Goal: Task Accomplishment & Management: Manage account settings

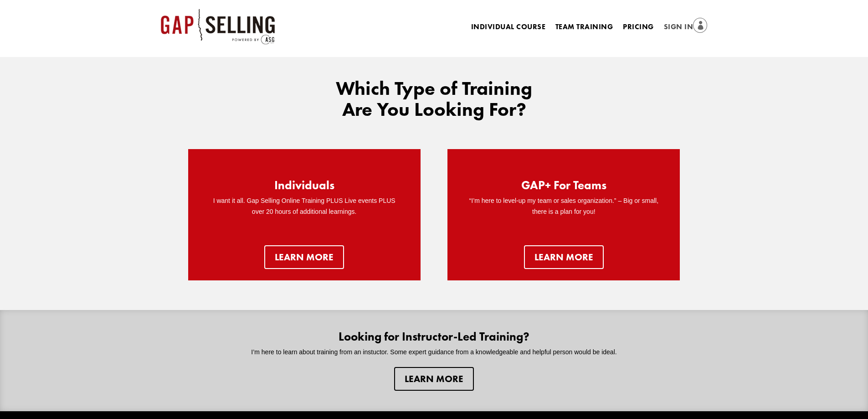
click at [674, 26] on link "Sign In" at bounding box center [686, 27] width 44 height 13
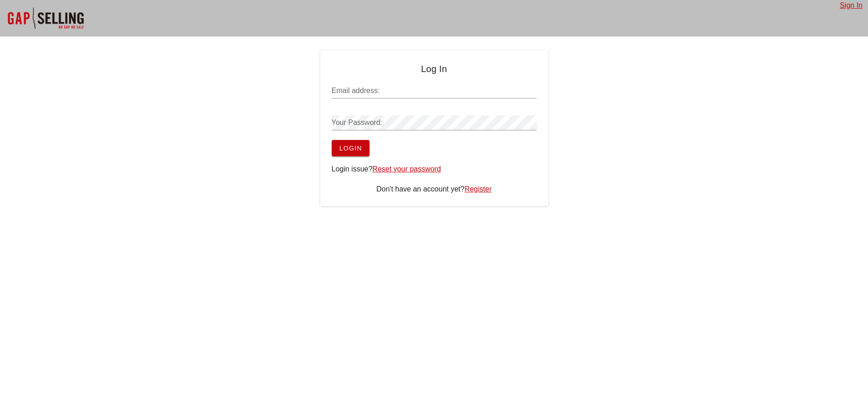
type input "[PERSON_NAME][EMAIL_ADDRESS][DOMAIN_NAME]"
click at [353, 148] on span "Login" at bounding box center [350, 147] width 23 height 7
